Goal: Ask a question

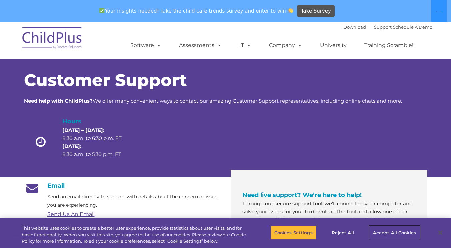
click at [383, 231] on button "Accept All Cookies" at bounding box center [394, 232] width 50 height 14
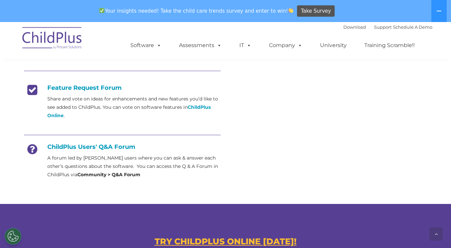
scroll to position [258, 0]
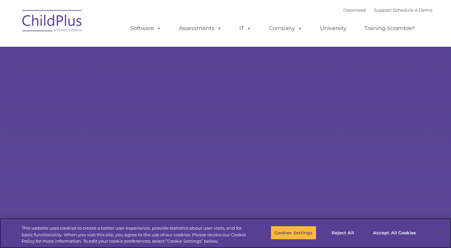
select select "MEDIUM"
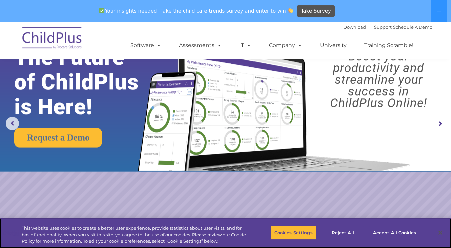
scroll to position [29, 0]
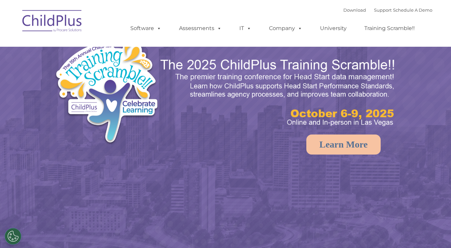
select select "MEDIUM"
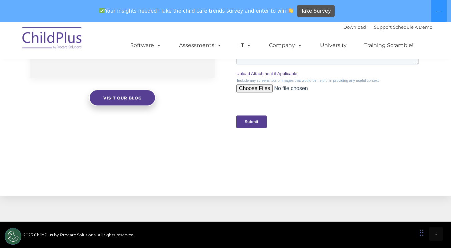
scroll to position [668, 0]
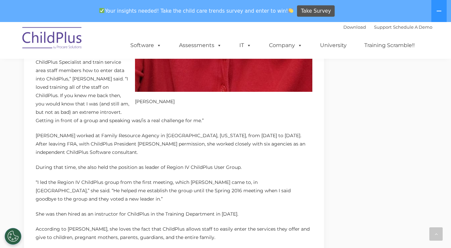
scroll to position [642, 0]
